Goal: Task Accomplishment & Management: Manage account settings

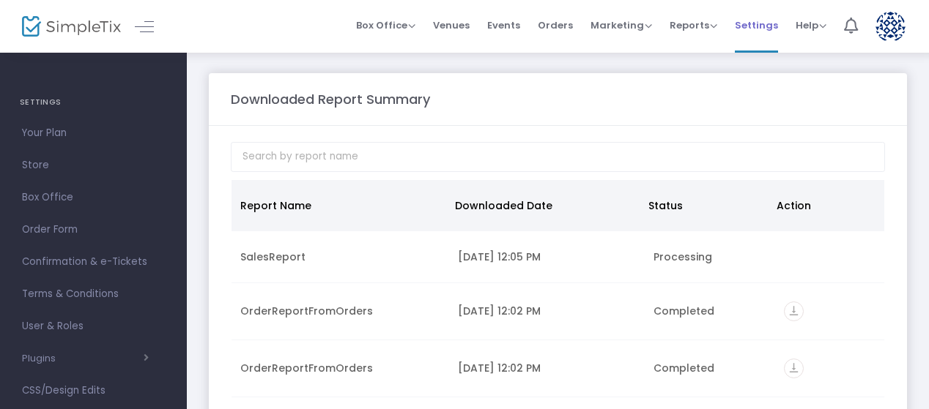
click at [768, 15] on span "Settings" at bounding box center [756, 25] width 43 height 37
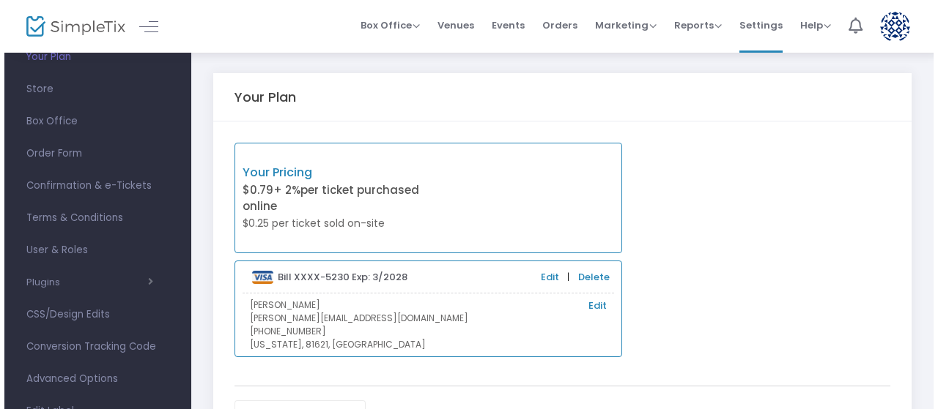
scroll to position [93, 0]
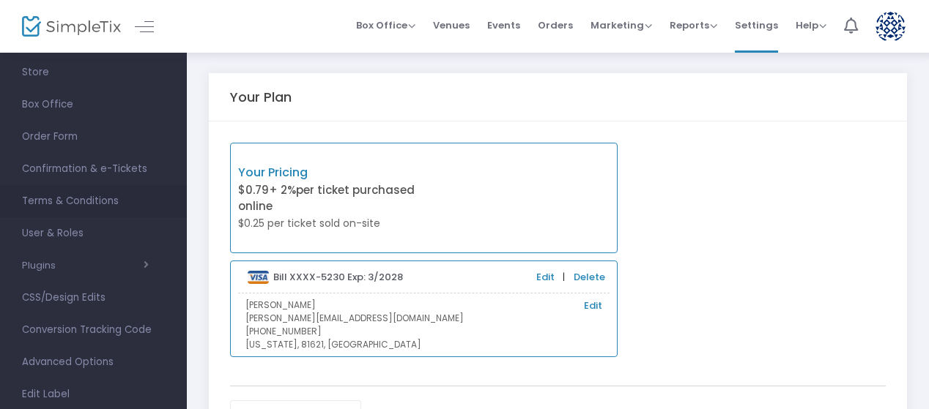
click at [88, 199] on span "Terms & Conditions" at bounding box center [93, 201] width 143 height 19
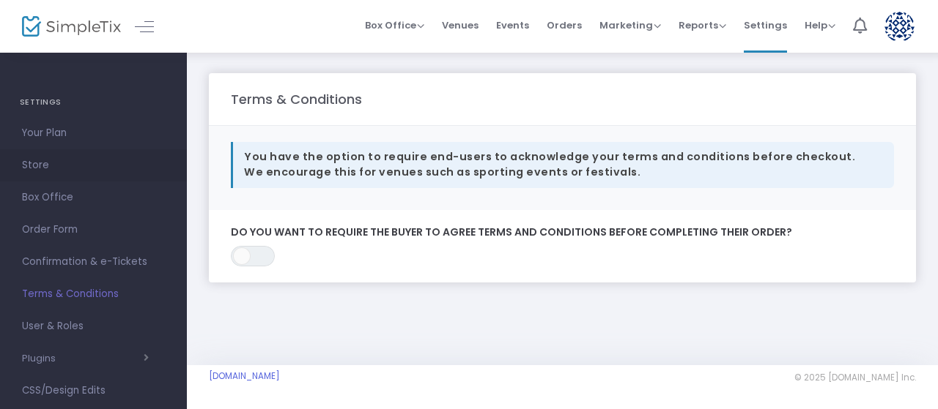
click at [38, 165] on span "Store" at bounding box center [93, 165] width 143 height 19
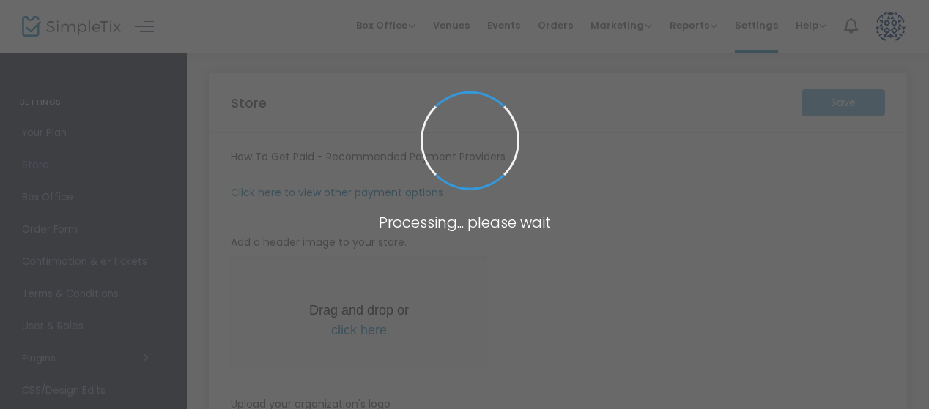
type input "[URL]"
radio input "true"
type input "English In Action"
type input "[PHONE_NUMBER]"
type input "[PERSON_NAME][EMAIL_ADDRESS][DOMAIN_NAME]"
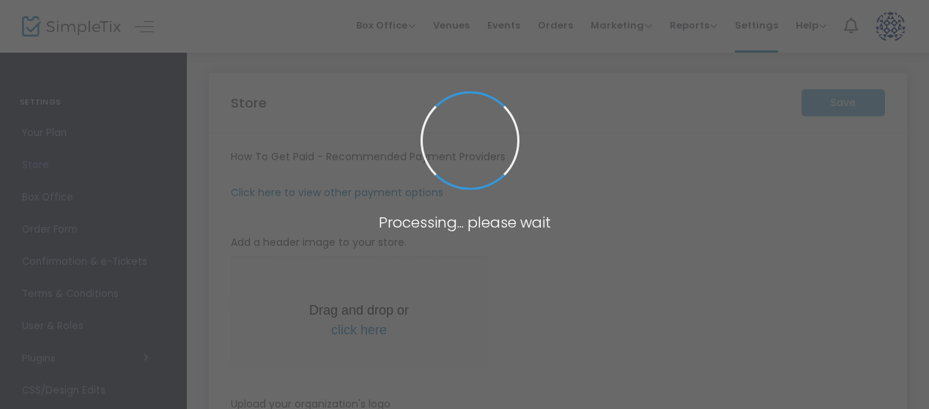
type input "[DOMAIN_NAME][URL]"
type input "englishinaction_[US_STATE]"
type input "(UTC-07:00) Mountain Time ([GEOGRAPHIC_DATA] & [GEOGRAPHIC_DATA])"
